Goal: Communication & Community: Participate in discussion

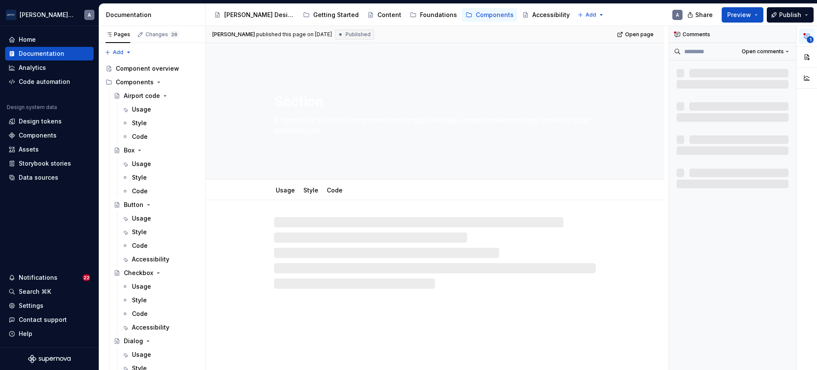
type textarea "*"
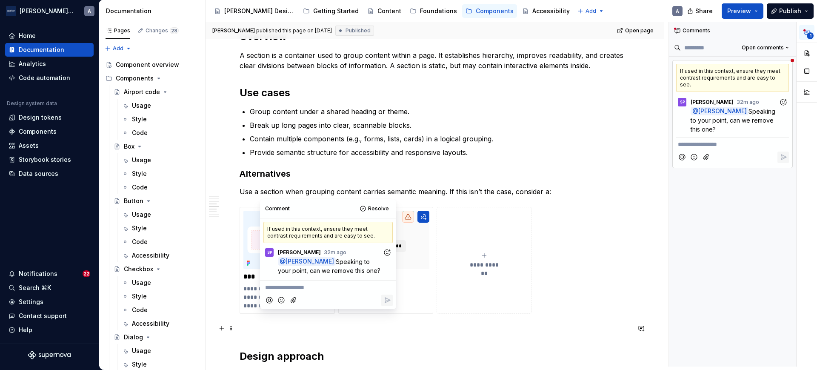
scroll to position [755, 0]
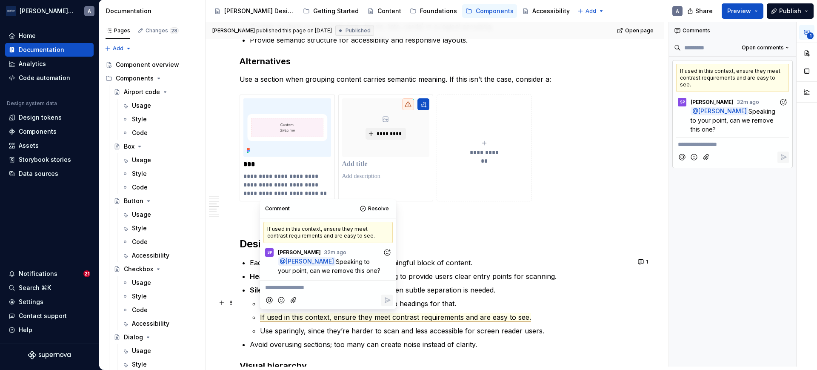
click at [449, 300] on commenthighlight "Don’t rely on them to provide context; use headings for that." at bounding box center [358, 303] width 196 height 9
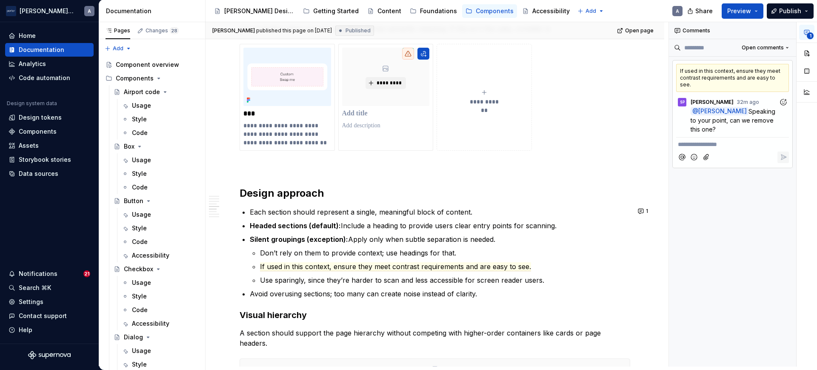
scroll to position [806, 0]
click at [414, 266] on span "If used in this context, ensure they meet contrast requirements and are easy to…" at bounding box center [395, 266] width 271 height 9
click at [358, 243] on li "Silent groupings (exception): Apply only when subtle separation is needed. Don’…" at bounding box center [440, 259] width 381 height 51
click at [454, 267] on span "If used in this context, ensure they meet contrast requirements and are easy to…" at bounding box center [395, 266] width 271 height 9
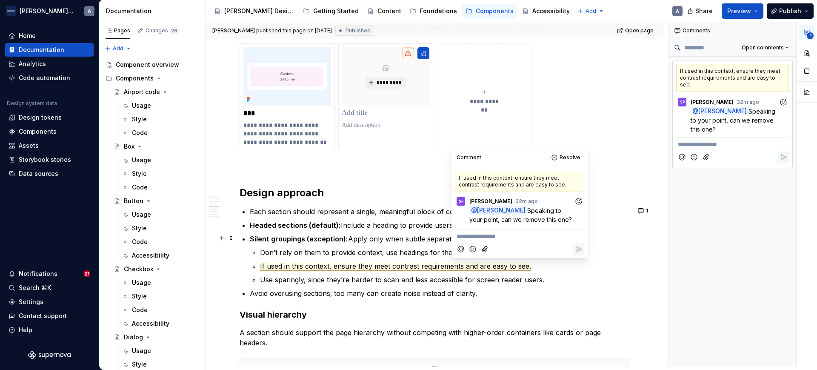
click at [521, 233] on p "**********" at bounding box center [520, 236] width 126 height 9
click at [484, 125] on button "**********" at bounding box center [484, 96] width 95 height 107
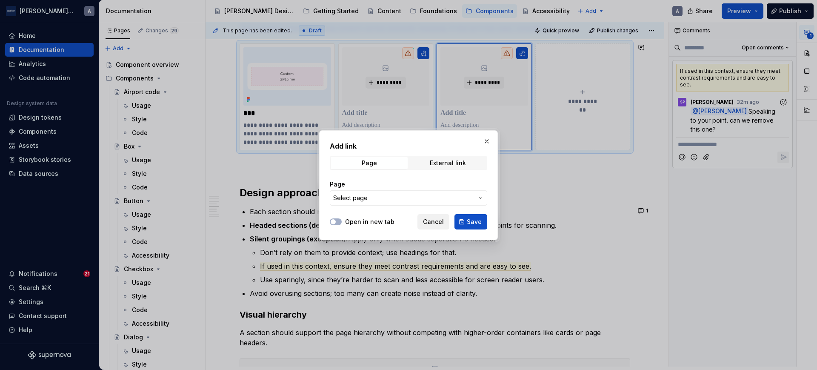
click at [430, 220] on span "Cancel" at bounding box center [433, 222] width 21 height 9
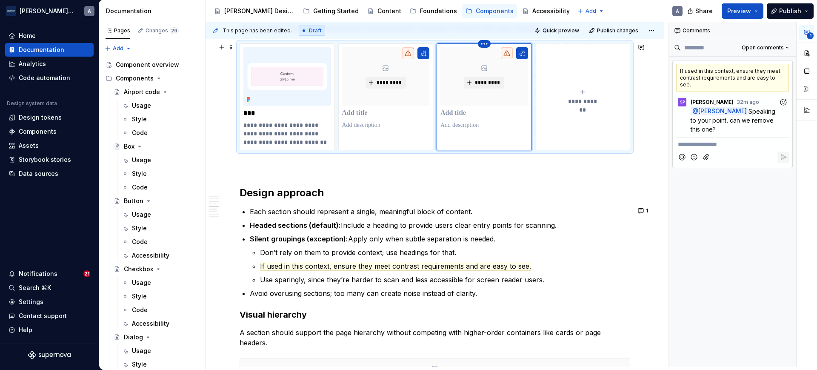
click at [482, 43] on html "[PERSON_NAME] Airlines A Home Documentation Analytics Code automation Design sy…" at bounding box center [408, 185] width 817 height 370
click at [488, 55] on icon at bounding box center [486, 57] width 7 height 7
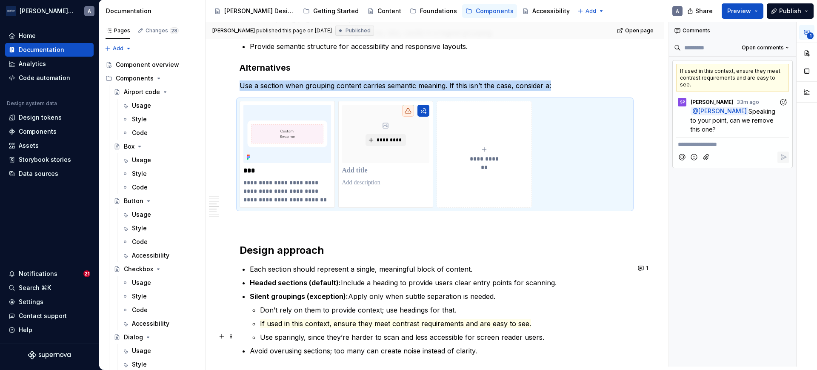
scroll to position [817, 0]
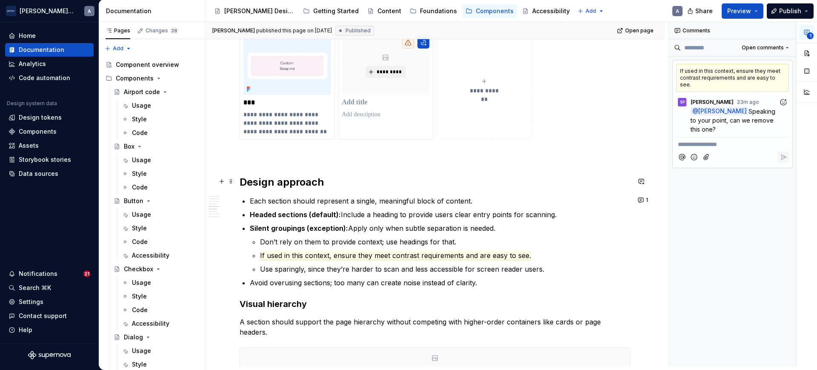
click at [322, 185] on h2 "Design approach" at bounding box center [435, 182] width 391 height 14
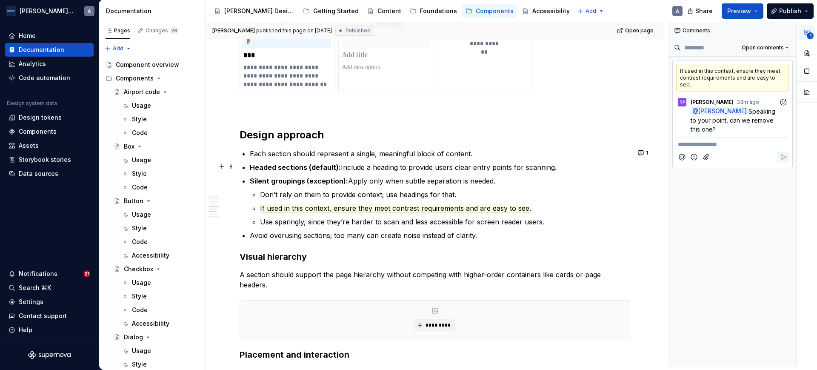
scroll to position [869, 0]
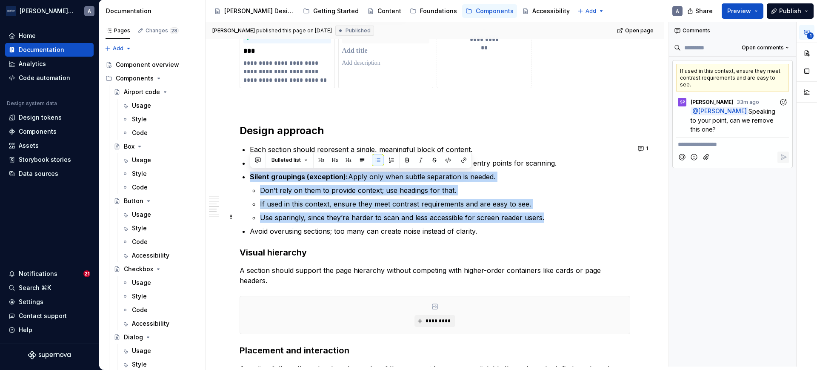
drag, startPoint x: 251, startPoint y: 178, endPoint x: 563, endPoint y: 222, distance: 315.1
click at [563, 222] on ul "Each section should represent a single, meaningful block of content. Headed sec…" at bounding box center [440, 190] width 381 height 92
copy li "Silent groupings (exception): Apply only when subtle separation is needed. Don’…"
click at [444, 190] on commenthighlight "Don’t rely on them to provide context; use headings for that." at bounding box center [358, 190] width 196 height 9
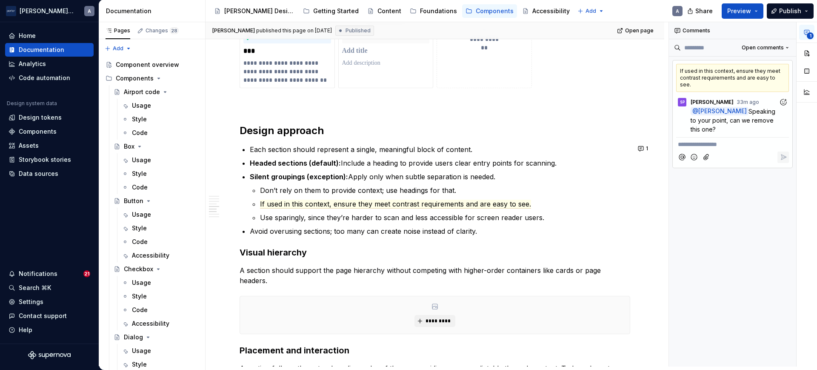
type textarea "*"
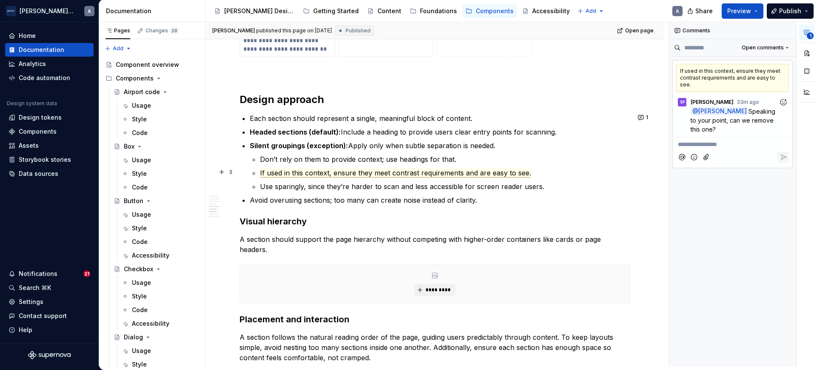
click at [393, 173] on span "If used in this context, ensure they meet contrast requirements and are easy to…" at bounding box center [395, 173] width 271 height 9
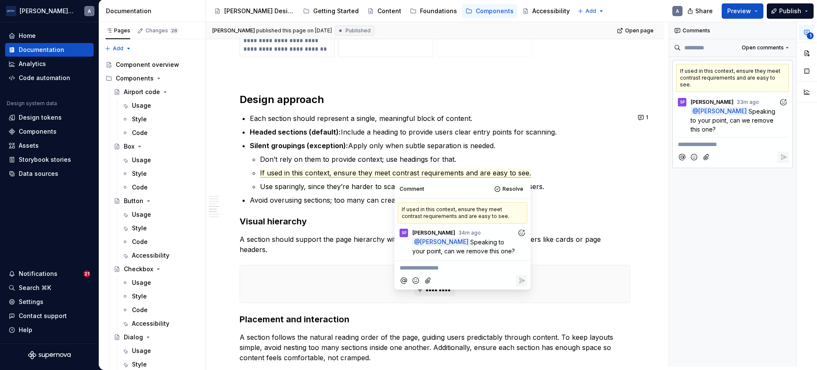
click at [413, 264] on p "**********" at bounding box center [463, 268] width 126 height 9
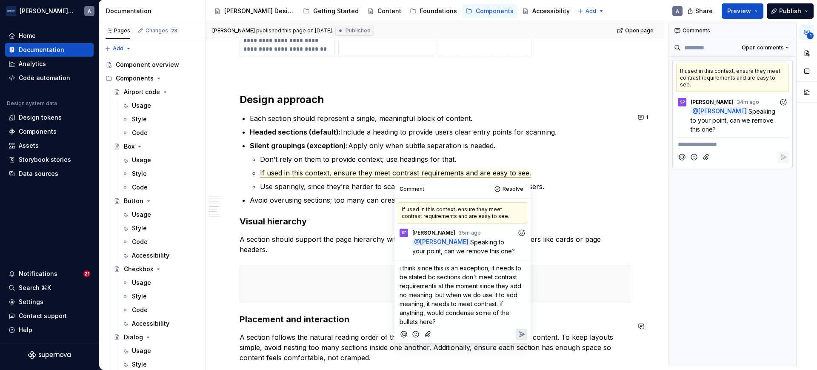
click at [522, 335] on icon "Reply" at bounding box center [522, 334] width 5 height 5
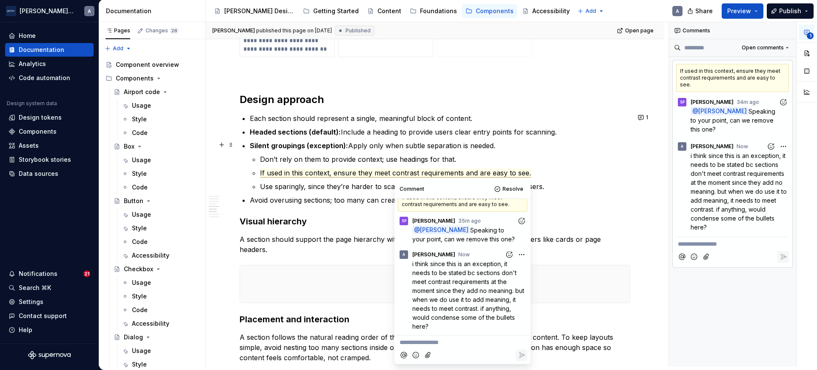
click at [506, 137] on ul "Each section should represent a single, meaningful block of content. Headed sec…" at bounding box center [440, 159] width 381 height 92
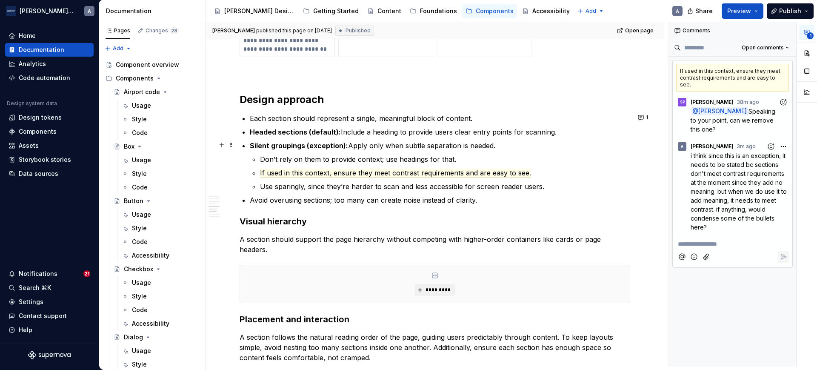
click at [356, 147] on commenthighlight "Silent groupings (exception): Apply only when subtle separation is needed." at bounding box center [373, 145] width 246 height 9
click at [340, 171] on span "If used in this context, ensure they meet contrast requirements and are easy to…" at bounding box center [395, 173] width 271 height 9
click at [435, 140] on p "Silent groupings (exception): Apply only when subtle separation is needed." at bounding box center [440, 145] width 381 height 10
click at [271, 159] on commenthighlight "Don’t rely on them to provide context; use headings for that." at bounding box center [358, 159] width 196 height 9
click at [457, 164] on ul "Don’t rely on them to provide context; use headings for that. If used in this c…" at bounding box center [445, 172] width 370 height 37
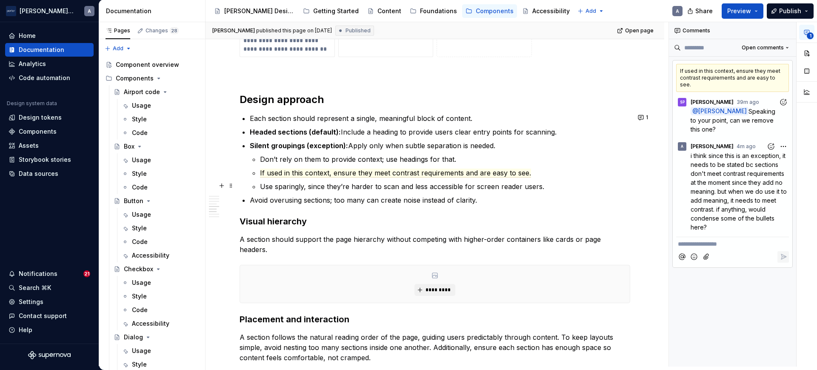
click at [544, 181] on p "Use sparingly, since they’re harder to scan and less accessible for screen read…" at bounding box center [445, 186] width 370 height 10
type textarea "*"
click at [369, 145] on commenthighlight "Silent groupings (exception): Apply only when subtle separation is needed." at bounding box center [373, 145] width 246 height 9
click at [724, 218] on div "A [PERSON_NAME] 5m ago i think since this is an exception, it needs to be state…" at bounding box center [733, 186] width 120 height 99
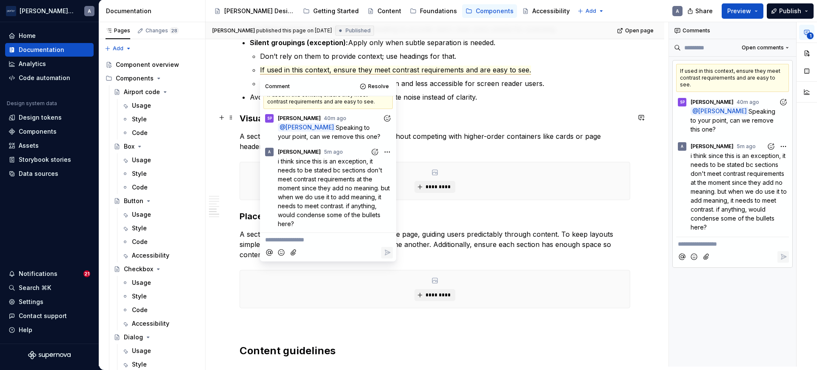
click at [476, 119] on h3 "Visual hierarchy" at bounding box center [435, 118] width 391 height 12
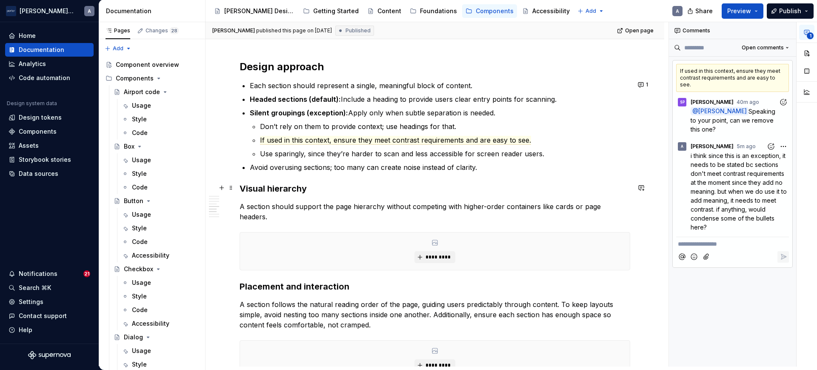
scroll to position [914, 0]
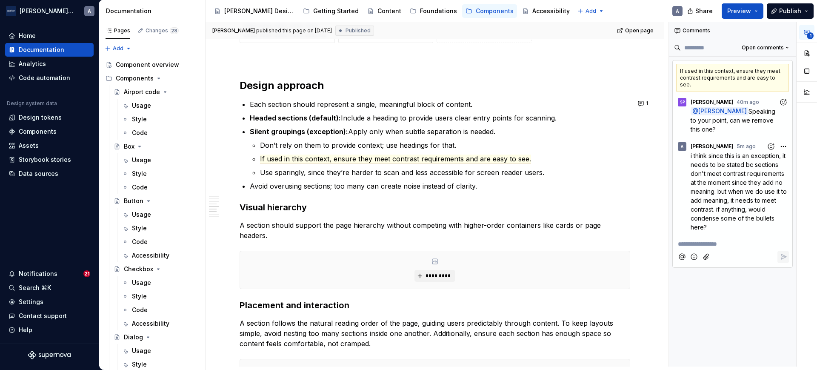
click at [750, 240] on p "**********" at bounding box center [732, 244] width 109 height 9
click at [785, 279] on icon "Reply" at bounding box center [784, 283] width 9 height 9
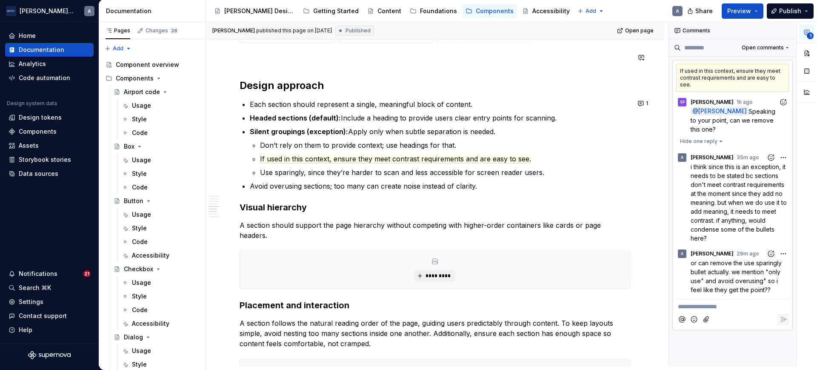
type textarea "*"
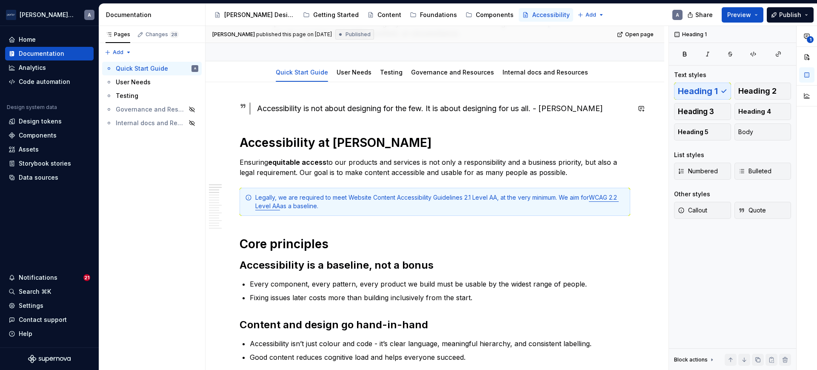
scroll to position [89, 0]
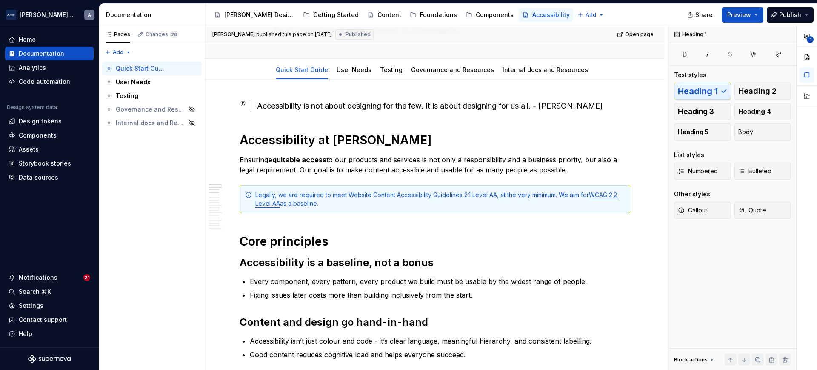
type textarea "*"
